Goal: Information Seeking & Learning: Find specific fact

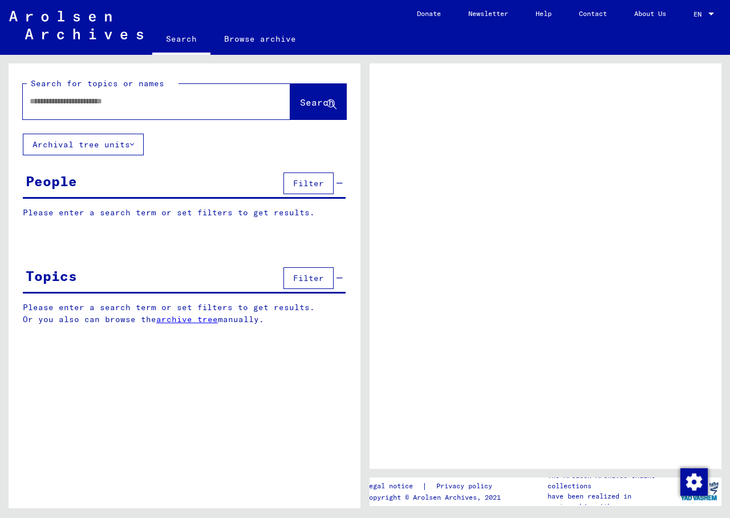
click at [116, 108] on div at bounding box center [143, 101] width 240 height 26
click at [114, 101] on input "text" at bounding box center [146, 101] width 233 height 12
type input "**********"
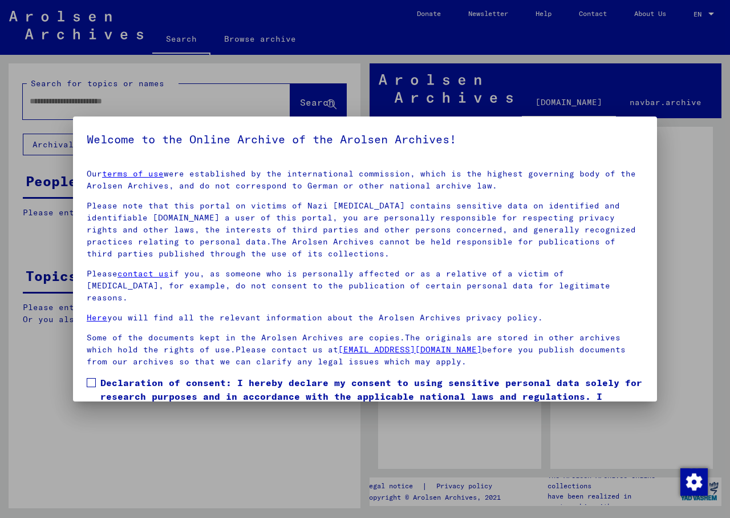
scroll to position [58, 0]
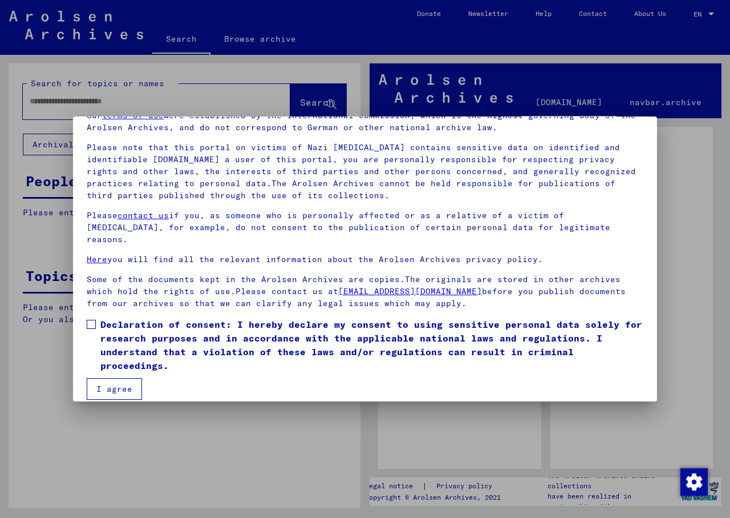
click at [90, 322] on label "Declaration of consent: I hereby declare my consent to using sensitive personal…" at bounding box center [365, 344] width 557 height 55
click at [101, 378] on button "I agree" at bounding box center [114, 389] width 55 height 22
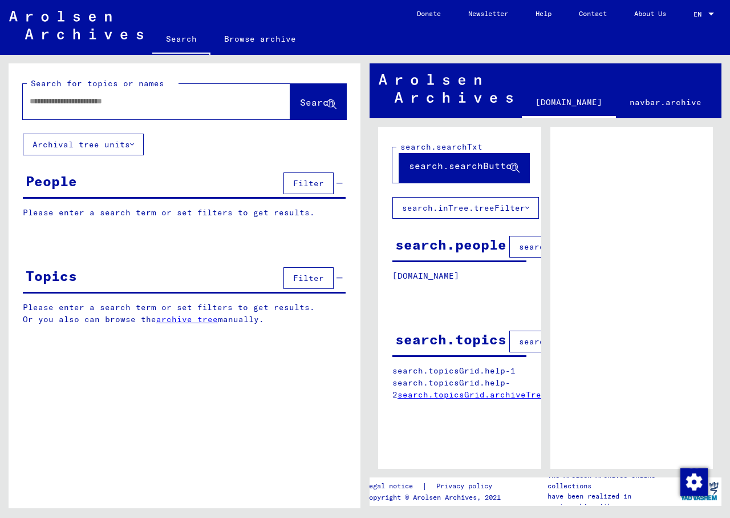
click at [300, 97] on span "Search" at bounding box center [317, 101] width 34 height 11
click at [153, 112] on div at bounding box center [143, 101] width 240 height 26
click at [135, 103] on input "text" at bounding box center [146, 101] width 233 height 12
type input "**********"
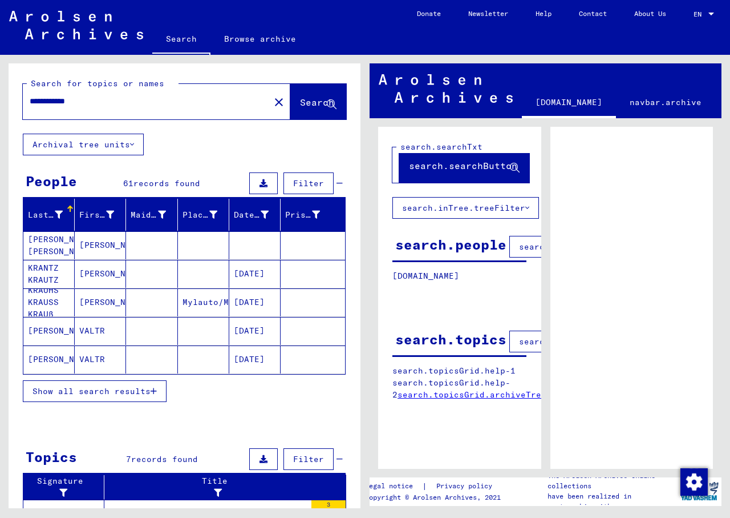
click at [187, 249] on mat-cell at bounding box center [203, 245] width 51 height 28
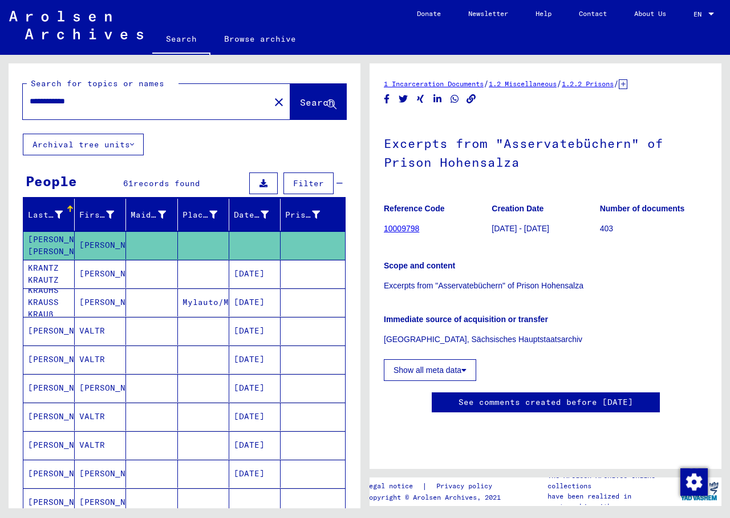
scroll to position [57, 0]
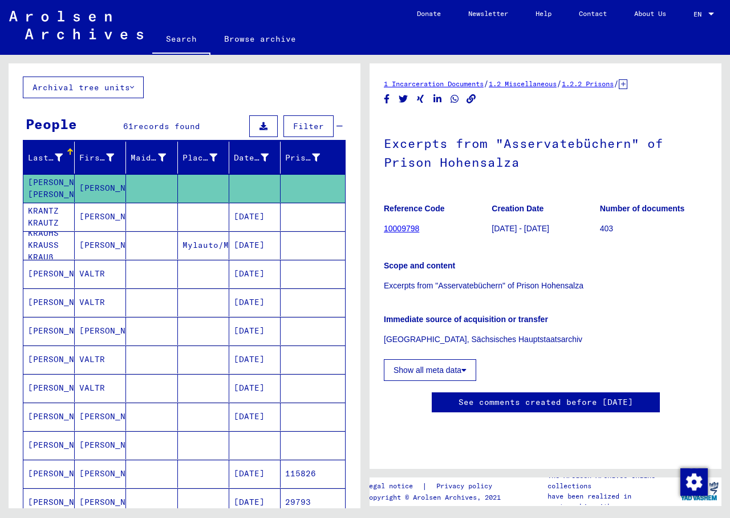
click at [245, 310] on mat-cell "[DATE]" at bounding box center [254, 302] width 51 height 28
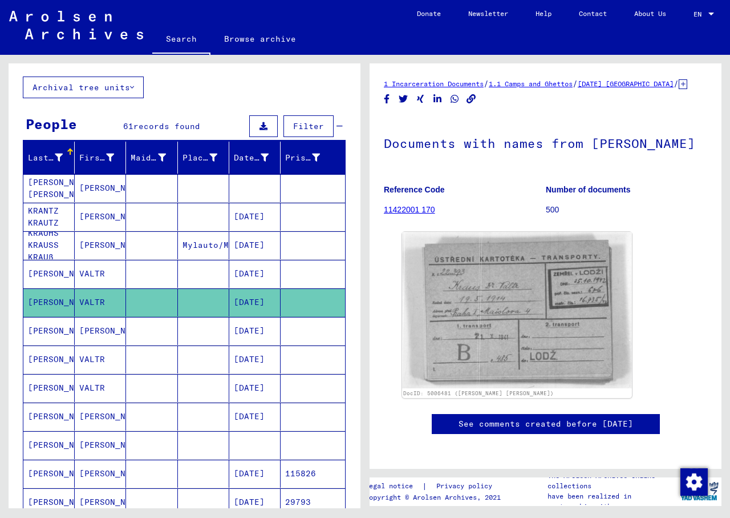
drag, startPoint x: 478, startPoint y: 330, endPoint x: 629, endPoint y: 297, distance: 155.5
click at [629, 297] on div "DocID: 5006481 ([PERSON_NAME] [PERSON_NAME])" at bounding box center [546, 314] width 296 height 175
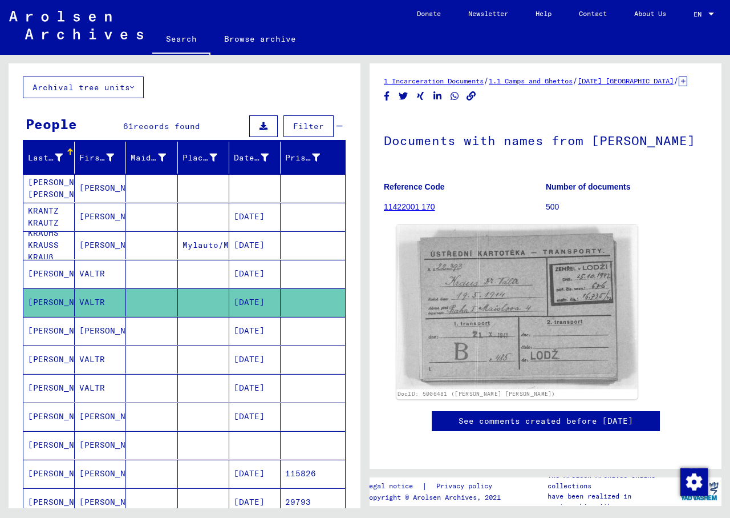
scroll to position [69, 0]
